Goal: Use online tool/utility

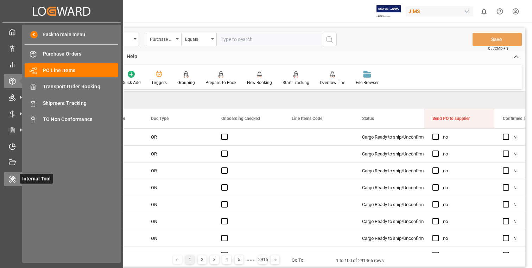
click at [13, 182] on icon at bounding box center [12, 179] width 7 height 7
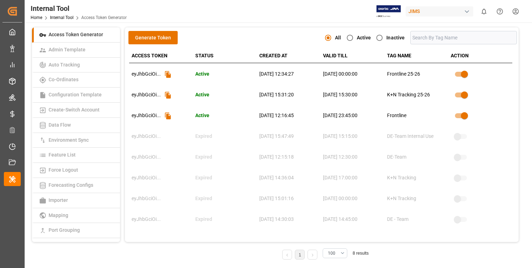
click at [251, 21] on div "Internal Tool Home Internal Tool Access Token Generator JIMS 0 Notifications On…" at bounding box center [276, 11] width 512 height 23
click at [168, 36] on button "Generate Token" at bounding box center [152, 37] width 49 height 13
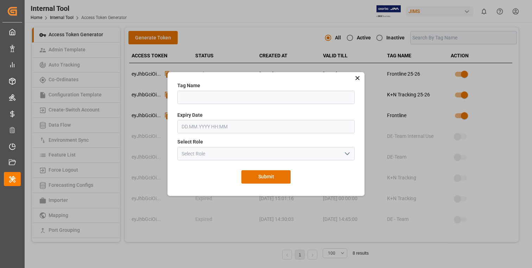
click at [348, 154] on polyline "open menu" at bounding box center [347, 154] width 4 height 2
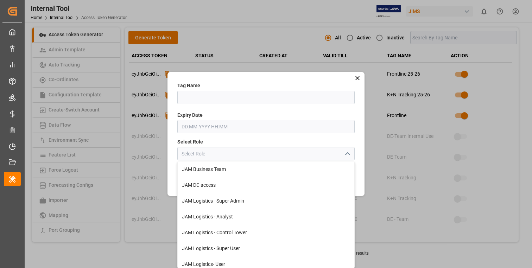
click at [338, 86] on div "Tag Name Please enter a valid Name" at bounding box center [266, 93] width 182 height 27
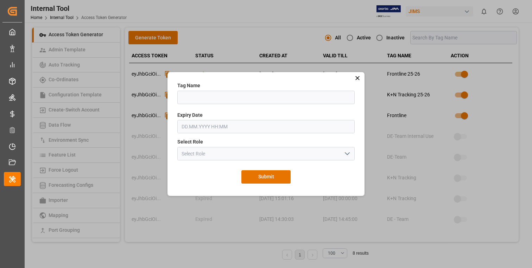
click at [356, 80] on icon at bounding box center [357, 78] width 7 height 7
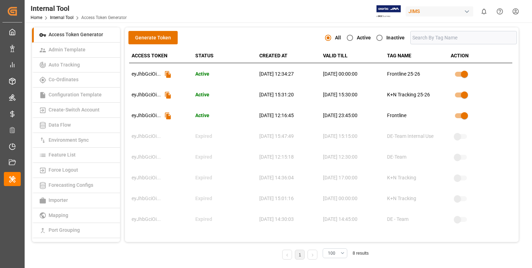
click at [247, 21] on div "Internal Tool Home Internal Tool Access Token Generator JIMS 0 Notifications On…" at bounding box center [276, 11] width 512 height 23
click at [259, 21] on div "Internal Tool Home Internal Tool Access Token Generator JIMS 0 Notifications On…" at bounding box center [276, 11] width 512 height 23
click at [242, 21] on div "Internal Tool Home Internal Tool Access Token Generator JIMS 0 Notifications On…" at bounding box center [276, 11] width 512 height 23
click at [286, 15] on div "Internal Tool Home Internal Tool Access Token Generator JIMS 0 Notifications On…" at bounding box center [276, 11] width 512 height 23
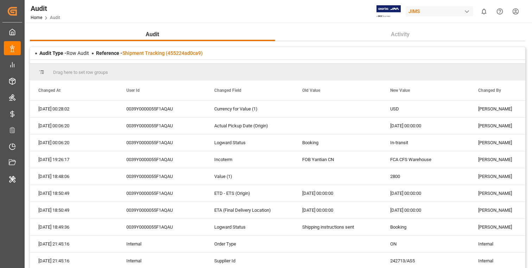
scroll to position [24, 0]
